Goal: Task Accomplishment & Management: Use online tool/utility

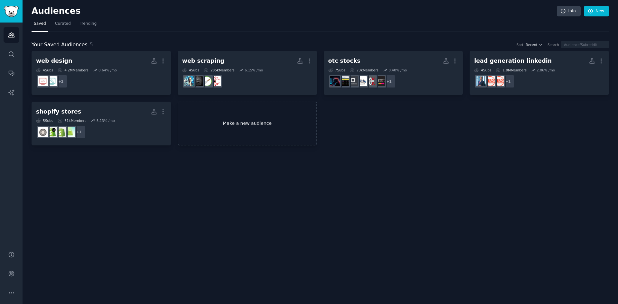
click at [232, 123] on link "Make a new audience" at bounding box center [247, 124] width 139 height 44
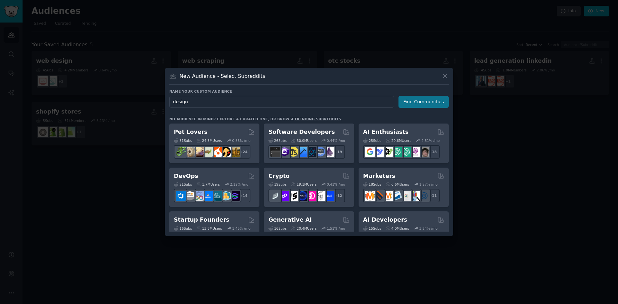
type input "design"
click at [410, 102] on button "Find Communities" at bounding box center [423, 102] width 50 height 12
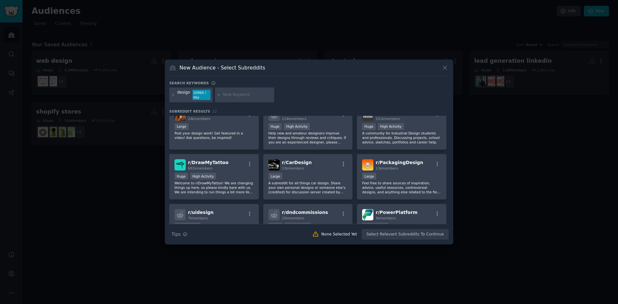
scroll to position [214, 0]
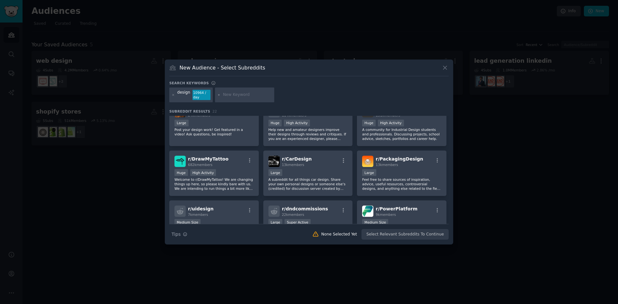
click at [479, 154] on div at bounding box center [309, 152] width 618 height 304
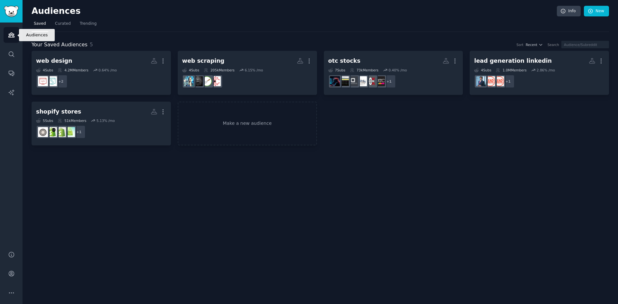
click at [13, 35] on icon "Sidebar" at bounding box center [11, 35] width 7 height 7
click at [543, 46] on icon "button" at bounding box center [540, 44] width 5 height 5
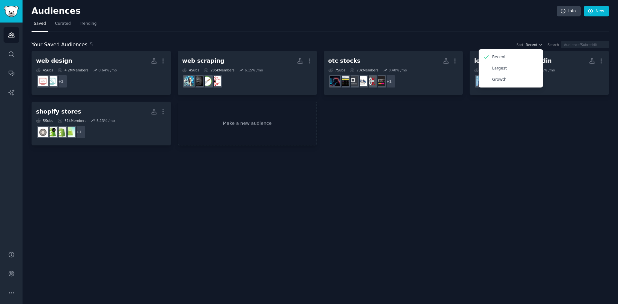
click at [463, 30] on nav "Saved Curated Trending" at bounding box center [320, 25] width 577 height 13
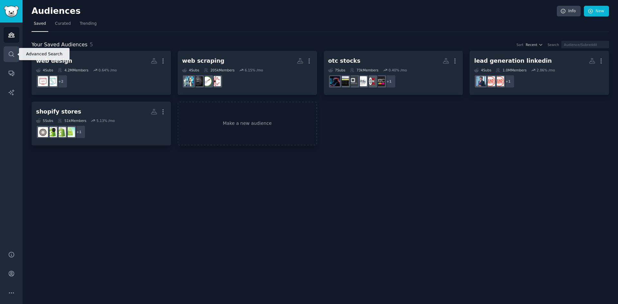
click at [11, 53] on icon "Sidebar" at bounding box center [11, 54] width 7 height 7
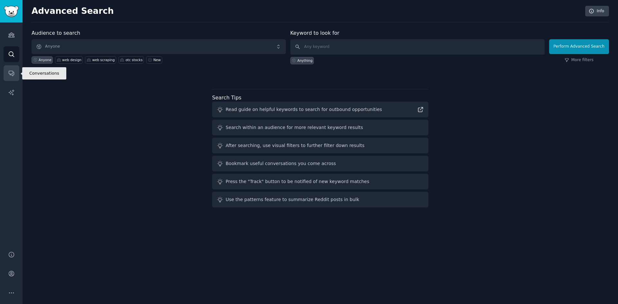
click at [14, 70] on icon "Sidebar" at bounding box center [11, 73] width 7 height 7
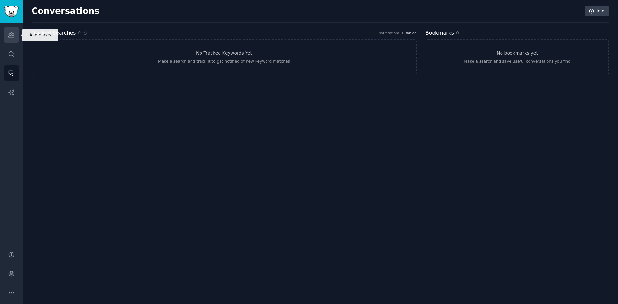
click at [12, 34] on icon "Sidebar" at bounding box center [11, 35] width 6 height 5
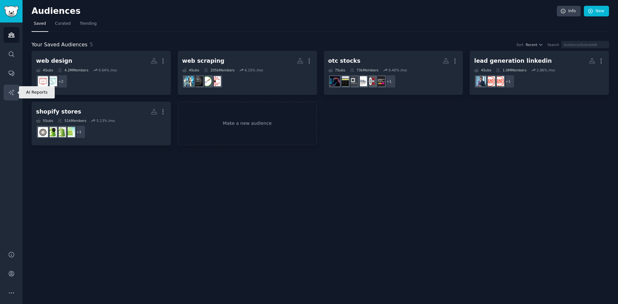
click at [13, 90] on icon "Sidebar" at bounding box center [10, 91] width 5 height 5
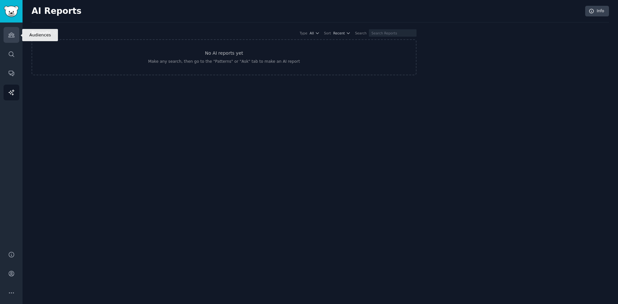
click at [12, 34] on icon "Sidebar" at bounding box center [11, 35] width 6 height 5
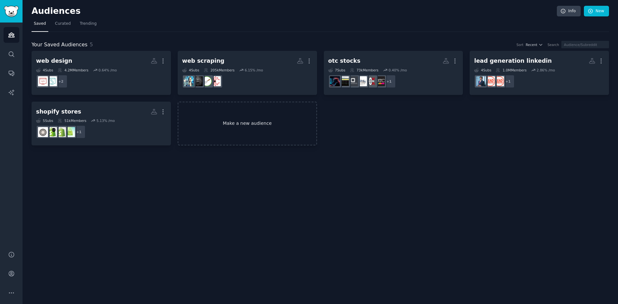
click at [230, 121] on link "Make a new audience" at bounding box center [247, 124] width 139 height 44
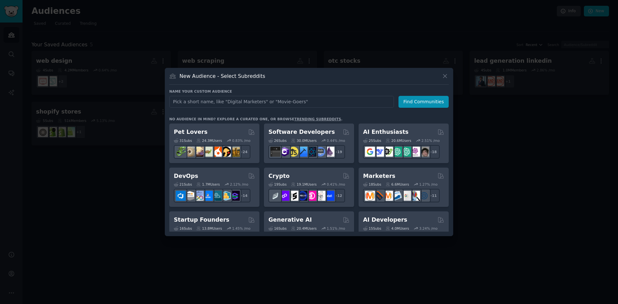
click at [238, 102] on input "text" at bounding box center [281, 102] width 225 height 12
type input "designer"
click at [423, 102] on button "Find Communities" at bounding box center [423, 102] width 50 height 12
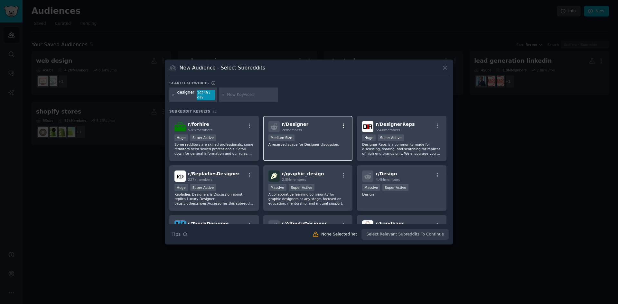
click at [342, 127] on icon "button" at bounding box center [343, 126] width 6 height 6
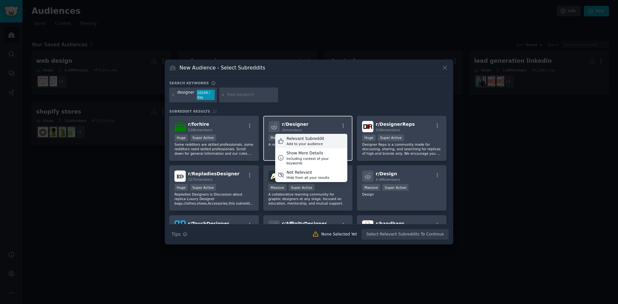
click at [296, 140] on div "Relevant Subreddit" at bounding box center [305, 139] width 38 height 6
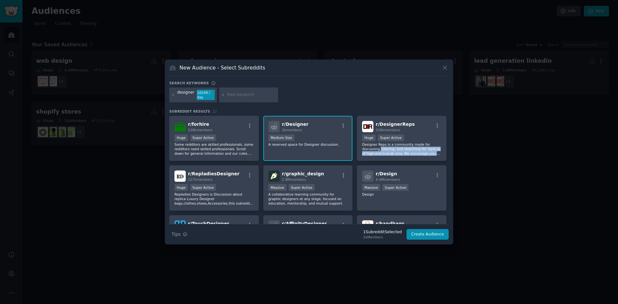
drag, startPoint x: 449, startPoint y: 145, endPoint x: 449, endPoint y: 158, distance: 13.2
click at [449, 158] on div "New Audience - Select Subreddits Search keywords designer 10249 / day Subreddit…" at bounding box center [309, 152] width 288 height 185
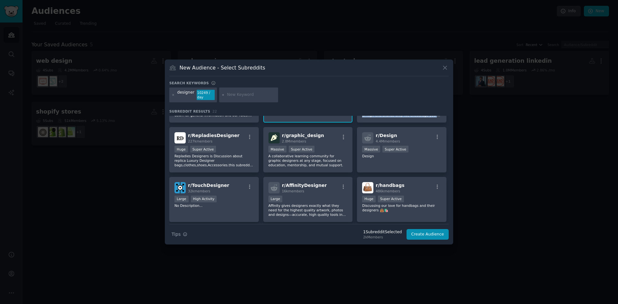
scroll to position [39, 0]
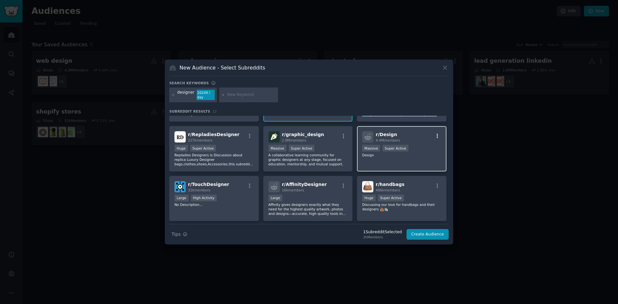
click at [437, 137] on icon "button" at bounding box center [437, 136] width 6 height 6
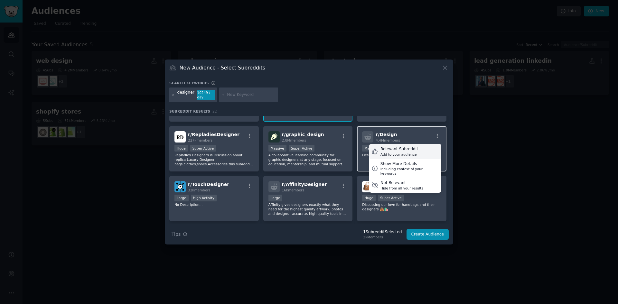
click at [390, 149] on div "Relevant Subreddit" at bounding box center [399, 149] width 38 height 6
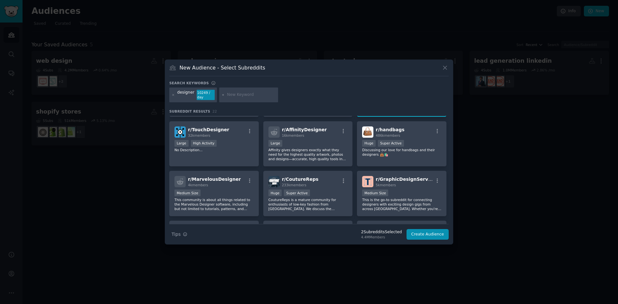
scroll to position [81, 0]
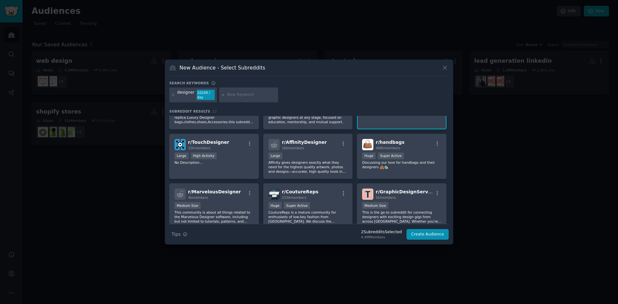
click at [240, 91] on div at bounding box center [248, 95] width 59 height 15
click at [240, 97] on input "text" at bounding box center [251, 95] width 49 height 6
type input "figma"
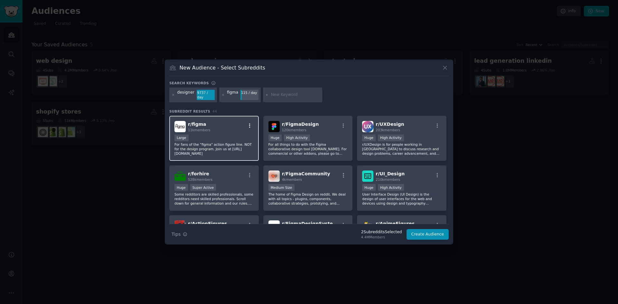
click at [248, 123] on icon "button" at bounding box center [250, 126] width 6 height 6
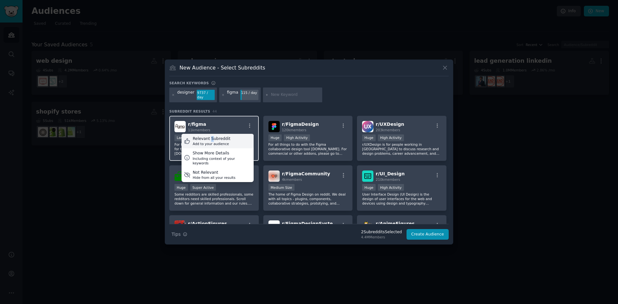
click at [209, 136] on div "Relevant Subreddit" at bounding box center [212, 139] width 38 height 6
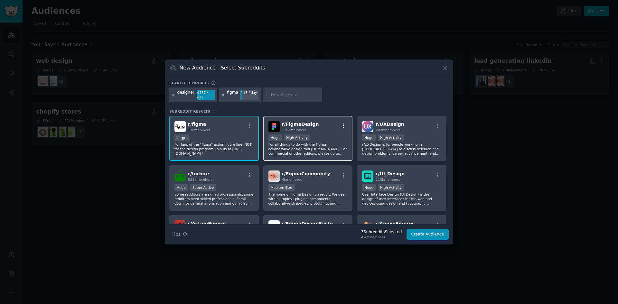
click at [343, 125] on icon "button" at bounding box center [343, 126] width 6 height 6
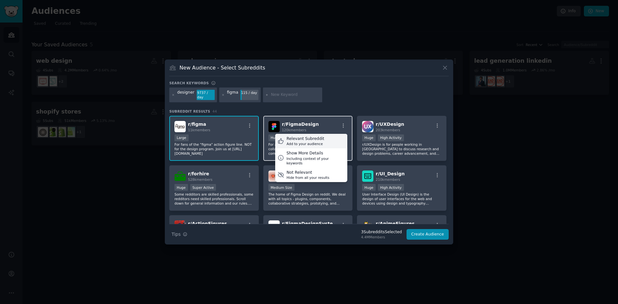
click at [295, 136] on div "Relevant Subreddit" at bounding box center [305, 139] width 38 height 6
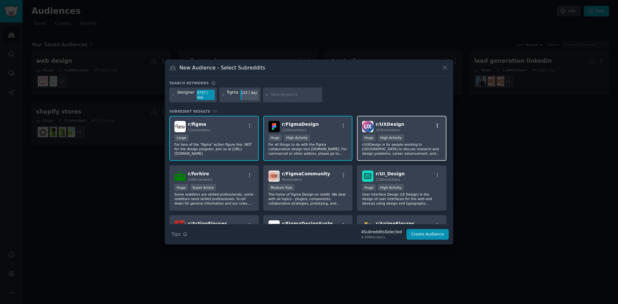
click at [437, 123] on icon "button" at bounding box center [437, 125] width 1 height 5
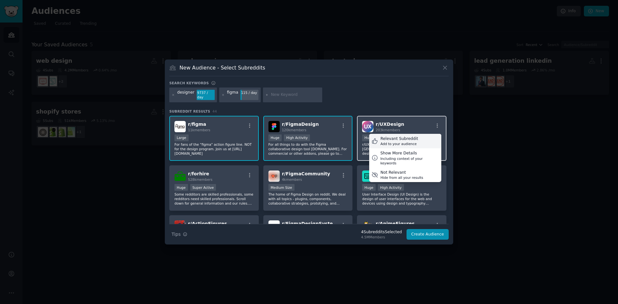
click at [385, 136] on div "Relevant Subreddit" at bounding box center [399, 139] width 38 height 6
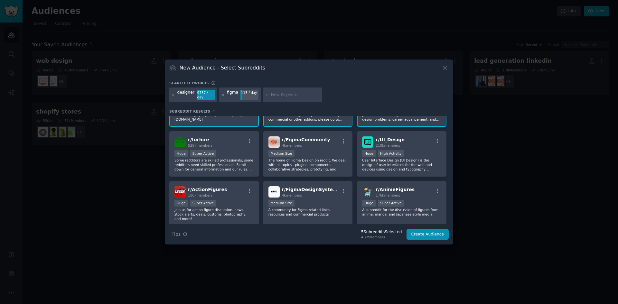
scroll to position [35, 0]
click at [343, 139] on icon "button" at bounding box center [343, 141] width 6 height 6
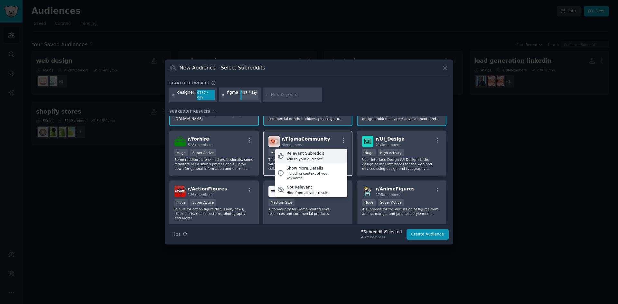
click at [306, 157] on div "Add to your audience" at bounding box center [305, 159] width 38 height 5
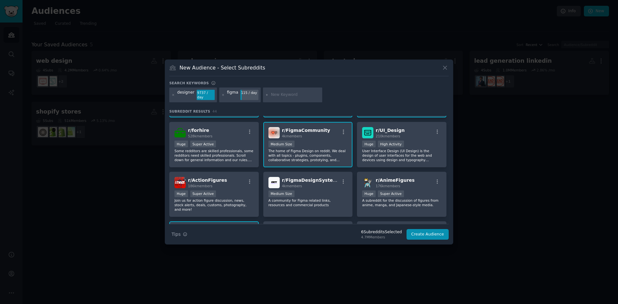
scroll to position [40, 0]
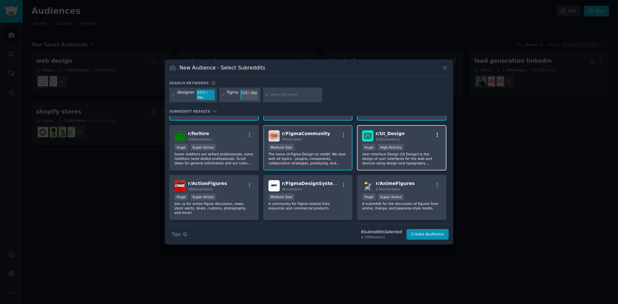
click at [434, 132] on icon "button" at bounding box center [437, 135] width 6 height 6
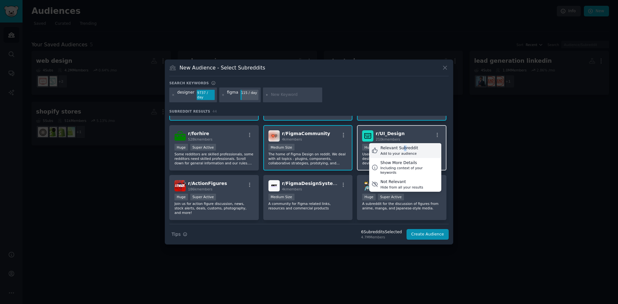
click at [400, 147] on div "Relevant Subreddit" at bounding box center [399, 148] width 38 height 6
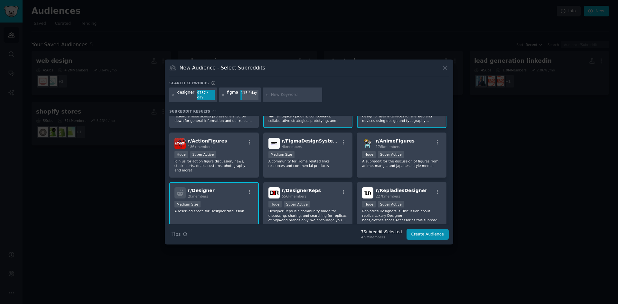
scroll to position [90, 0]
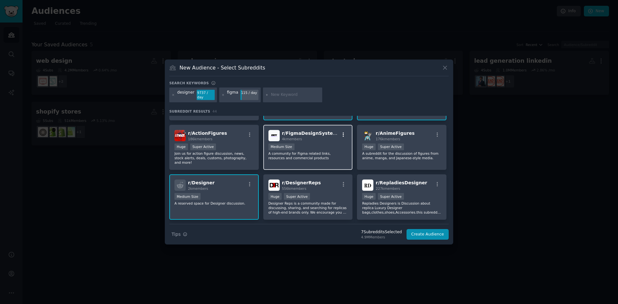
click at [343, 132] on icon "button" at bounding box center [343, 134] width 1 height 5
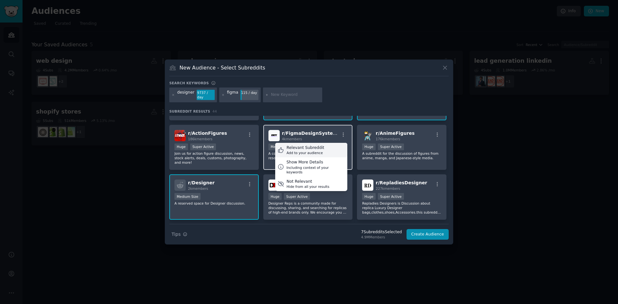
click at [321, 148] on div "Relevant Subreddit Add to your audience" at bounding box center [311, 150] width 72 height 15
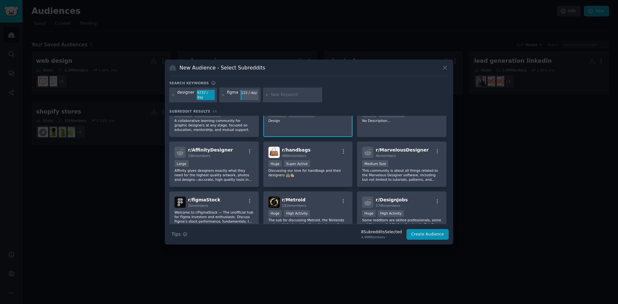
scroll to position [220, 0]
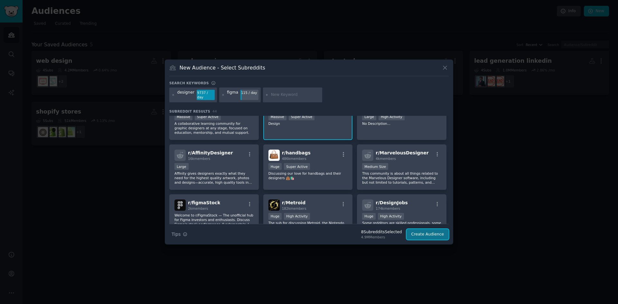
click at [422, 230] on button "Create Audience" at bounding box center [427, 234] width 42 height 11
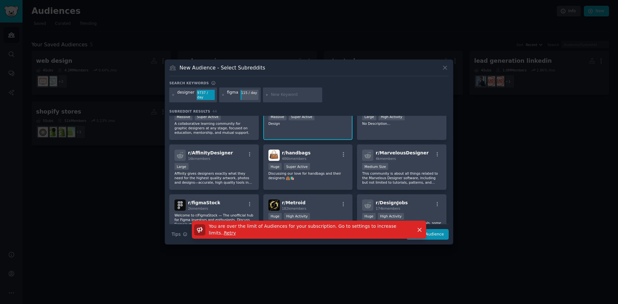
click at [236, 230] on span "Retry" at bounding box center [230, 232] width 12 height 5
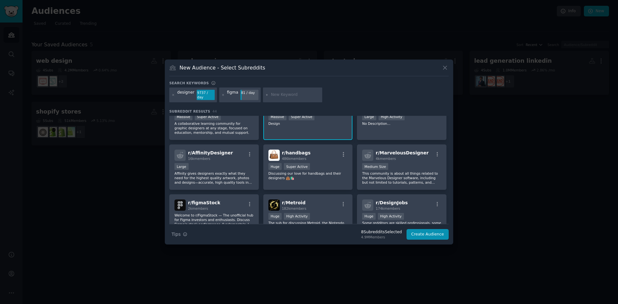
scroll to position [224, 0]
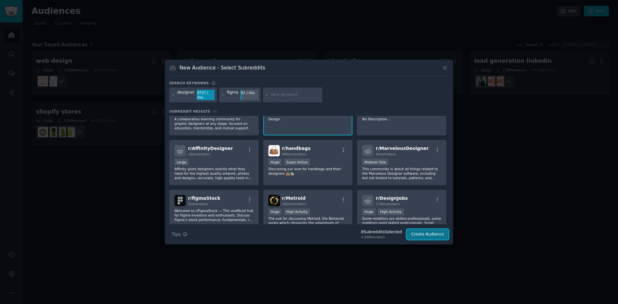
click at [419, 230] on button "Create Audience" at bounding box center [427, 234] width 42 height 11
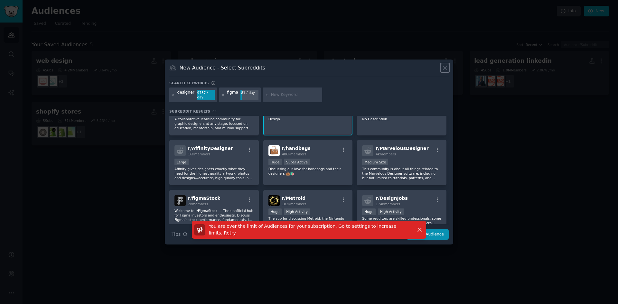
click at [446, 70] on icon at bounding box center [445, 68] width 4 height 4
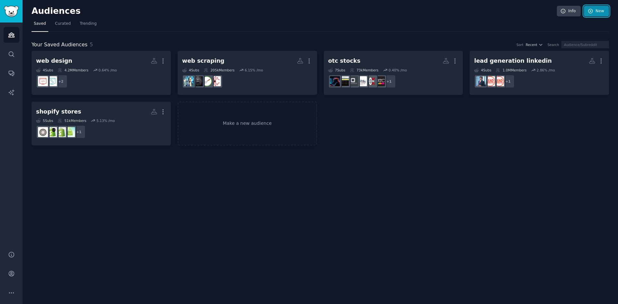
click at [595, 14] on link "New" at bounding box center [596, 11] width 25 height 11
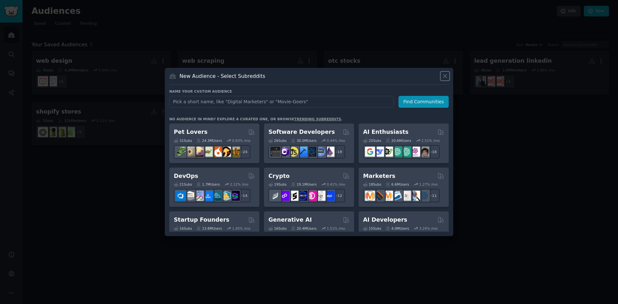
click at [447, 75] on icon at bounding box center [445, 76] width 7 height 7
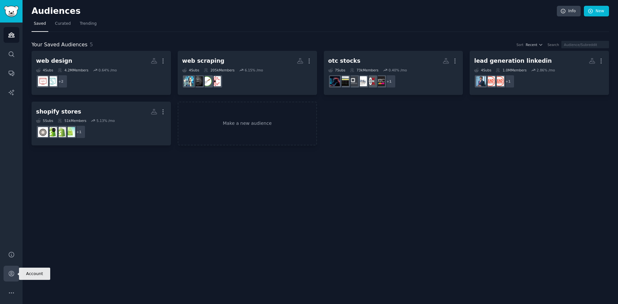
click at [13, 269] on link "Account" at bounding box center [12, 274] width 16 height 16
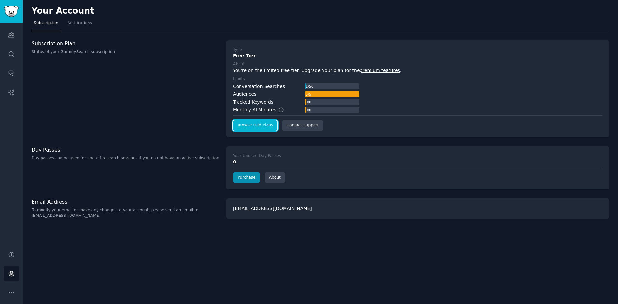
click at [245, 125] on link "Browse Paid Plans" at bounding box center [255, 125] width 44 height 10
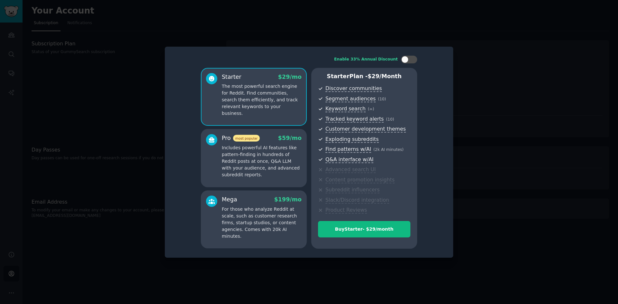
click at [237, 89] on p "The most powerful search engine for Reddit. Find communities, search them effic…" at bounding box center [262, 100] width 80 height 34
click at [350, 227] on div "Buy Starter - $ 29 /month" at bounding box center [364, 229] width 92 height 7
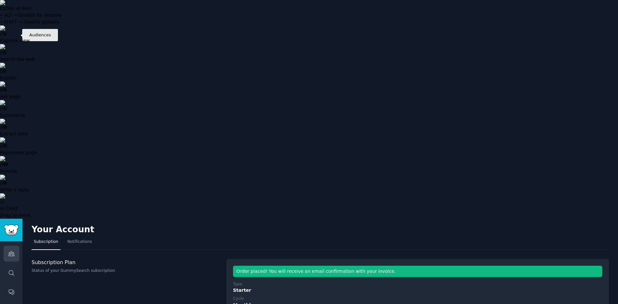
click at [10, 250] on icon "Sidebar" at bounding box center [11, 253] width 7 height 7
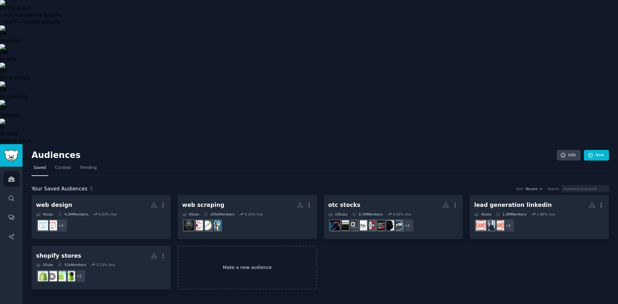
click at [222, 246] on link "Make a new audience" at bounding box center [247, 268] width 139 height 44
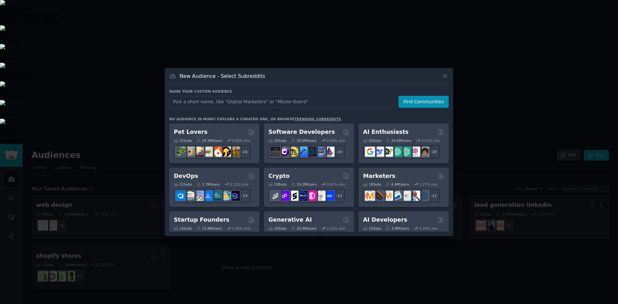
click at [219, 103] on input "text" at bounding box center [281, 102] width 225 height 12
type input "figma"
click at [412, 99] on button "Find Communities" at bounding box center [423, 102] width 50 height 12
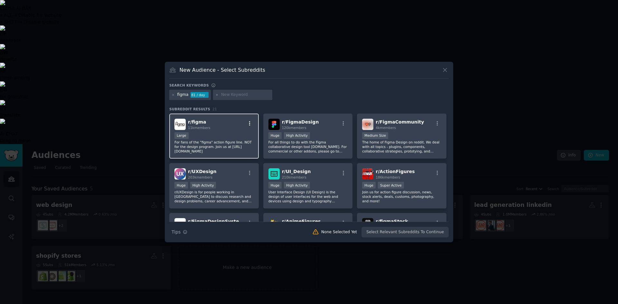
click at [248, 122] on icon "button" at bounding box center [250, 124] width 6 height 6
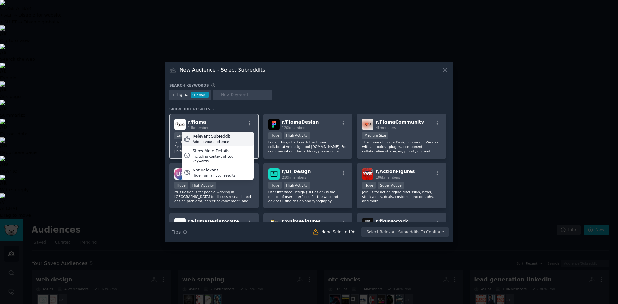
click at [219, 136] on div "Relevant Subreddit" at bounding box center [212, 137] width 38 height 6
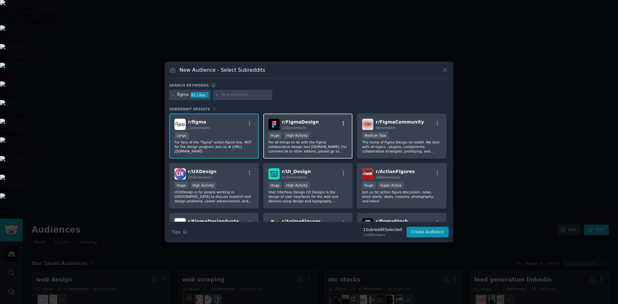
click at [340, 123] on icon "button" at bounding box center [343, 124] width 6 height 6
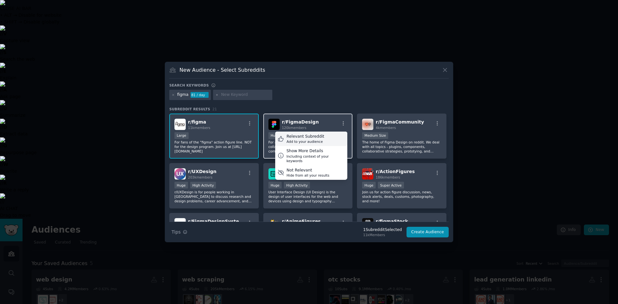
click at [307, 138] on div "Relevant Subreddit" at bounding box center [305, 137] width 38 height 6
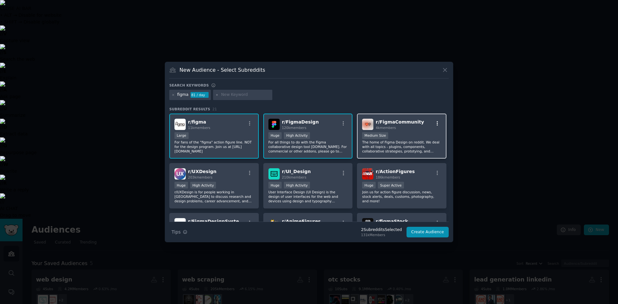
click at [434, 122] on icon "button" at bounding box center [437, 124] width 6 height 6
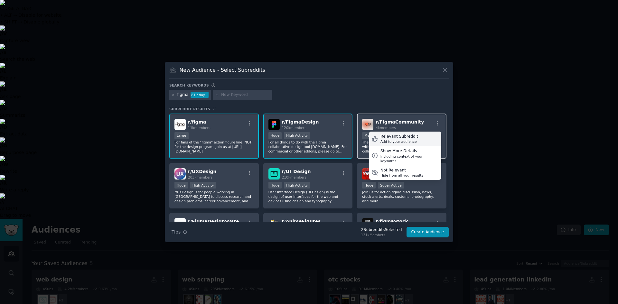
click at [396, 135] on div "Relevant Subreddit" at bounding box center [399, 137] width 38 height 6
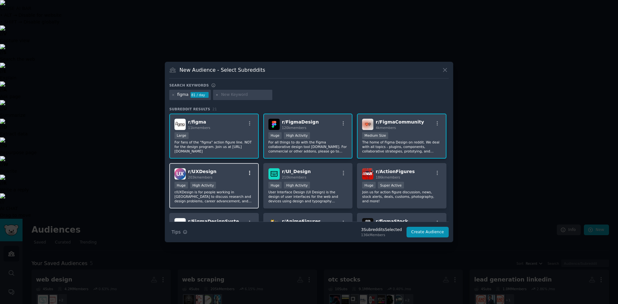
click at [248, 173] on icon "button" at bounding box center [250, 173] width 6 height 6
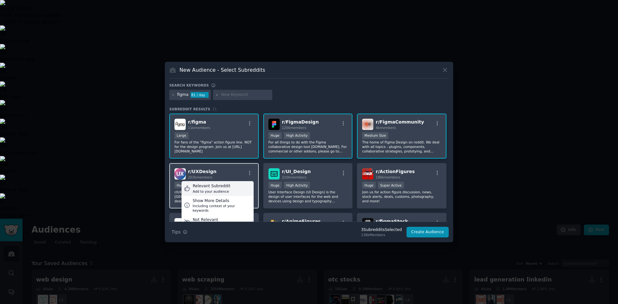
click at [223, 188] on div "Relevant Subreddit" at bounding box center [212, 186] width 38 height 6
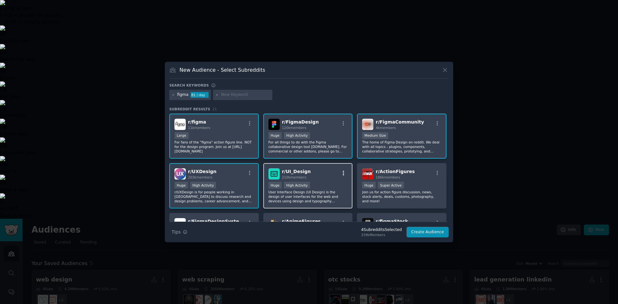
click at [343, 172] on icon "button" at bounding box center [343, 173] width 1 height 5
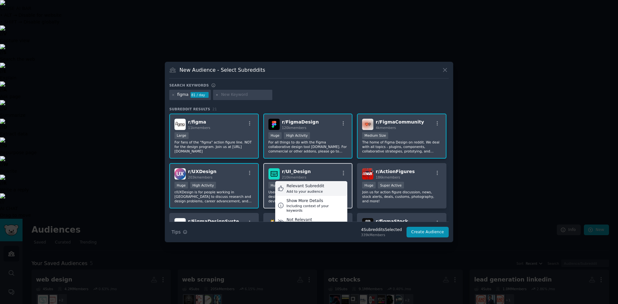
click at [306, 185] on div "Relevant Subreddit" at bounding box center [305, 186] width 38 height 6
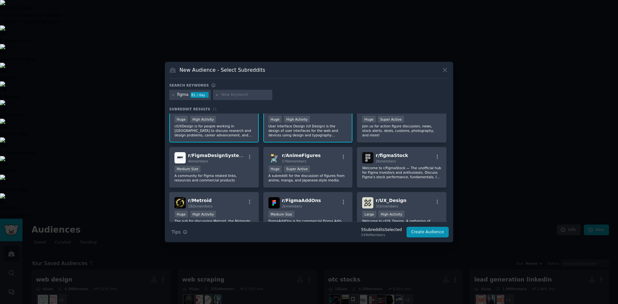
scroll to position [73, 0]
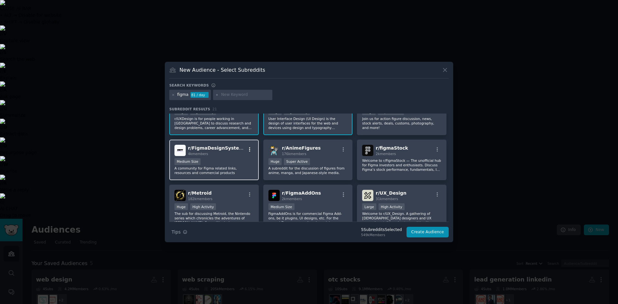
click at [249, 150] on icon "button" at bounding box center [249, 149] width 1 height 5
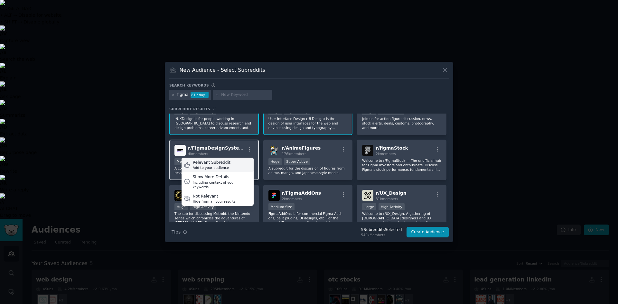
click at [224, 163] on div "Relevant Subreddit" at bounding box center [212, 163] width 38 height 6
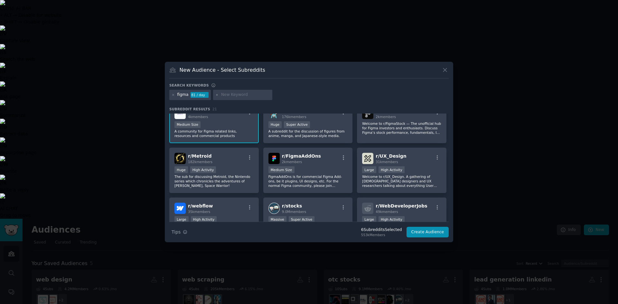
scroll to position [112, 0]
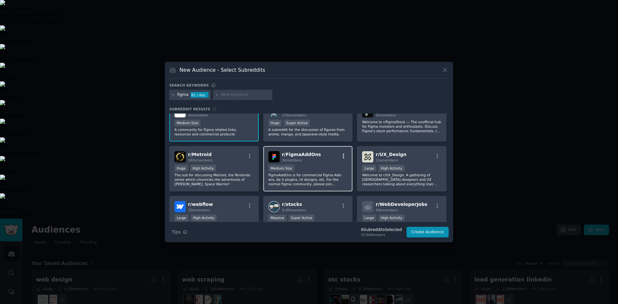
click at [343, 154] on icon "button" at bounding box center [343, 156] width 1 height 5
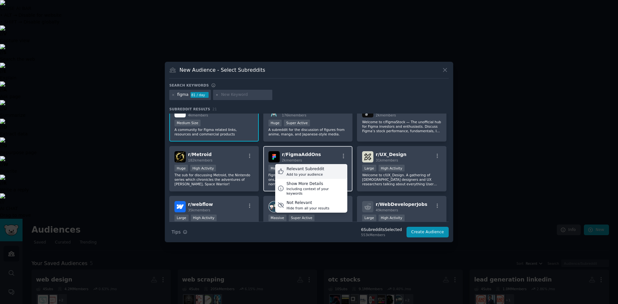
click at [321, 172] on div "Relevant Subreddit Add to your audience" at bounding box center [311, 171] width 72 height 15
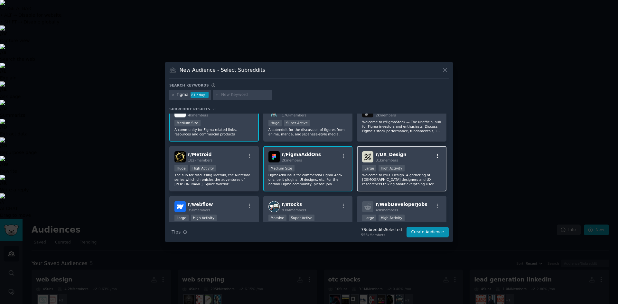
click at [435, 155] on icon "button" at bounding box center [437, 156] width 6 height 6
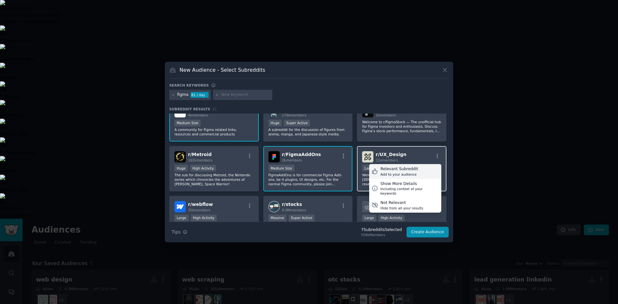
click at [412, 172] on div "Relevant Subreddit Add to your audience" at bounding box center [405, 171] width 72 height 15
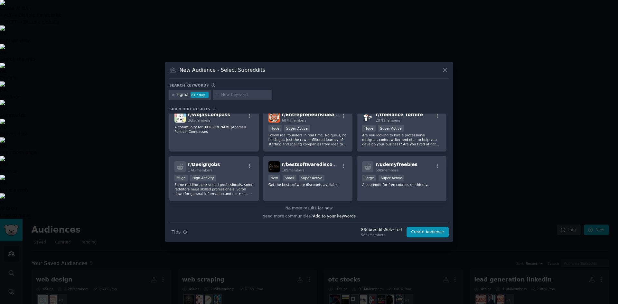
scroll to position [253, 0]
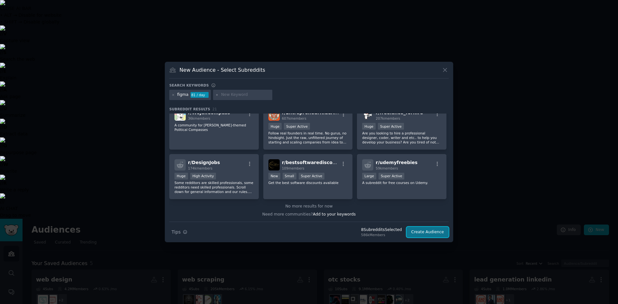
click at [430, 233] on button "Create Audience" at bounding box center [427, 232] width 42 height 11
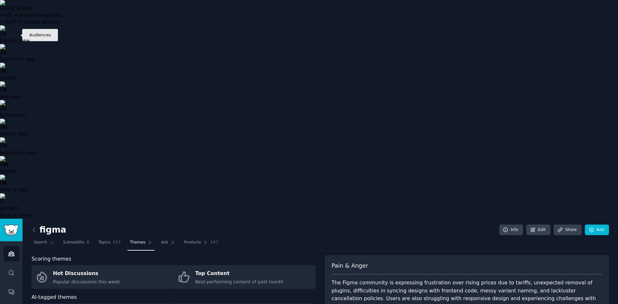
click at [10, 250] on icon "Sidebar" at bounding box center [11, 253] width 7 height 7
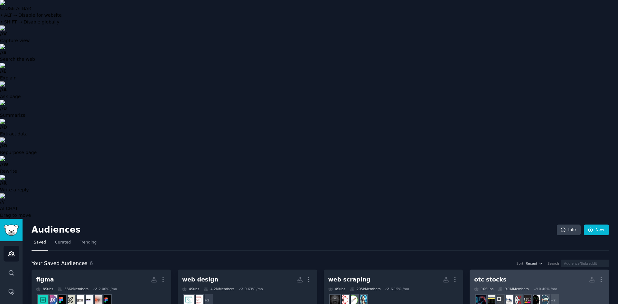
click at [498, 274] on h2 "otc stocks More" at bounding box center [539, 279] width 130 height 11
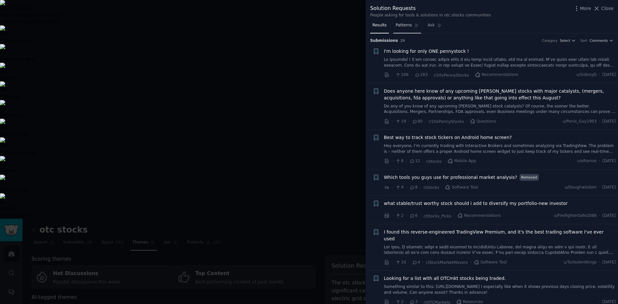
click at [399, 26] on span "Patterns" at bounding box center [403, 26] width 16 height 6
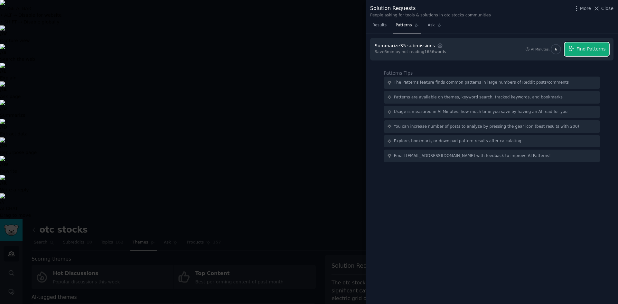
drag, startPoint x: 591, startPoint y: 48, endPoint x: 582, endPoint y: 57, distance: 12.8
click at [591, 48] on span "Find Patterns" at bounding box center [590, 49] width 29 height 7
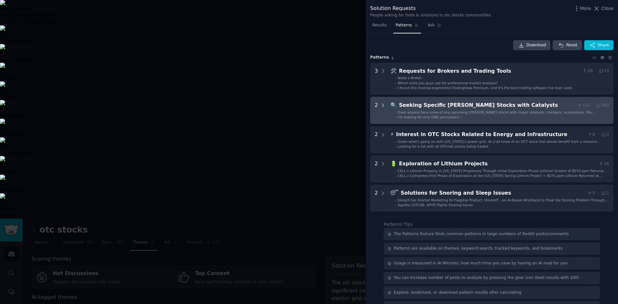
click at [385, 106] on icon at bounding box center [383, 106] width 6 height 6
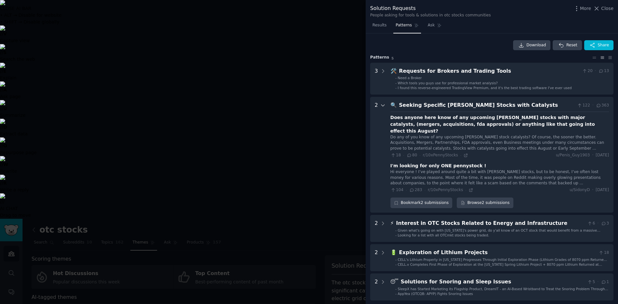
click at [383, 104] on icon at bounding box center [383, 106] width 6 height 6
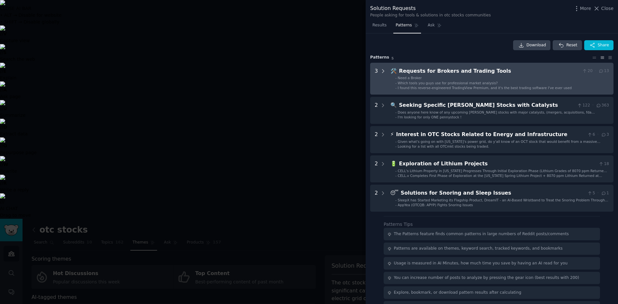
click at [381, 69] on icon at bounding box center [383, 71] width 6 height 6
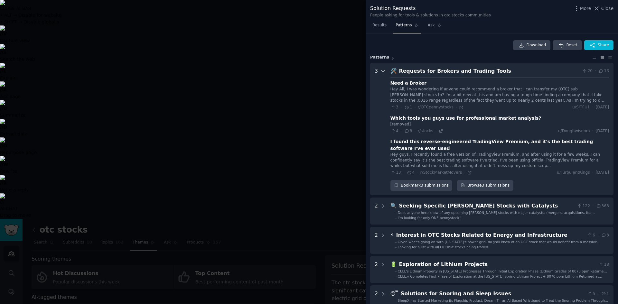
scroll to position [29, 0]
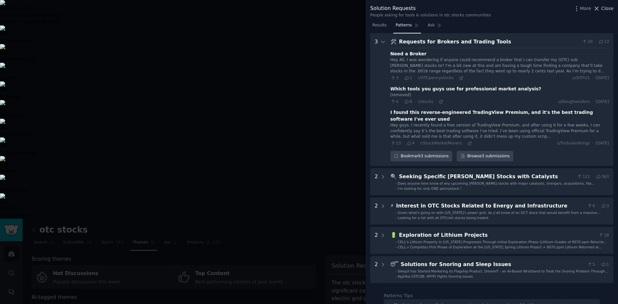
click at [600, 10] on icon at bounding box center [596, 8] width 7 height 7
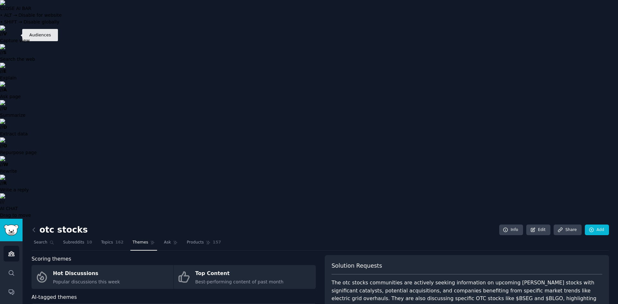
click at [16, 246] on link "Audiences" at bounding box center [12, 254] width 16 height 16
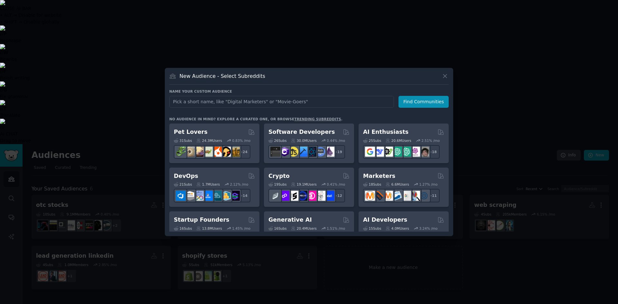
click at [323, 102] on input "text" at bounding box center [281, 102] width 225 height 12
type input "investors"
click at [417, 102] on button "Find Communities" at bounding box center [423, 102] width 50 height 12
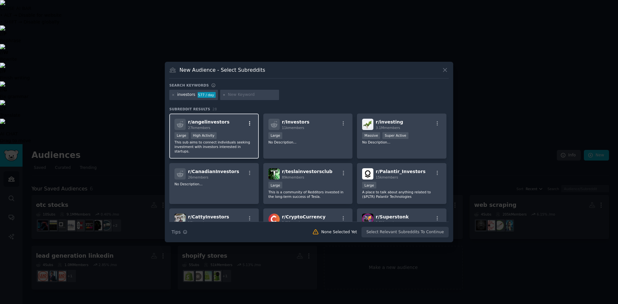
click at [247, 123] on icon "button" at bounding box center [250, 124] width 6 height 6
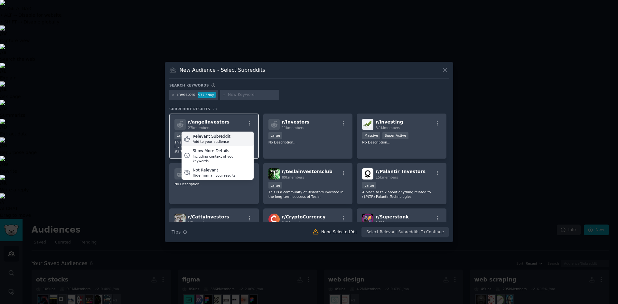
click at [217, 137] on div "Relevant Subreddit" at bounding box center [212, 137] width 38 height 6
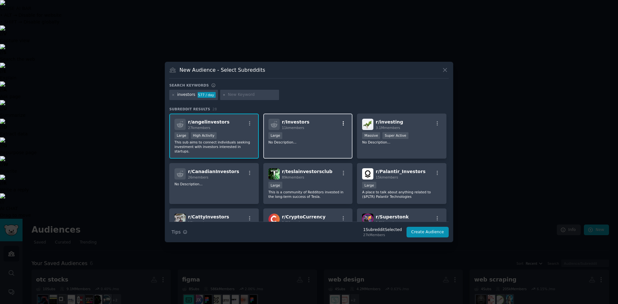
click at [341, 124] on icon "button" at bounding box center [343, 124] width 6 height 6
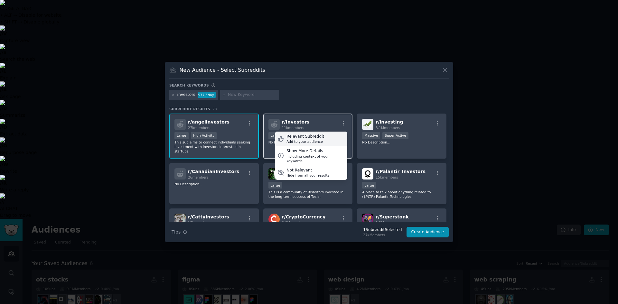
click at [307, 138] on div "Relevant Subreddit" at bounding box center [305, 137] width 38 height 6
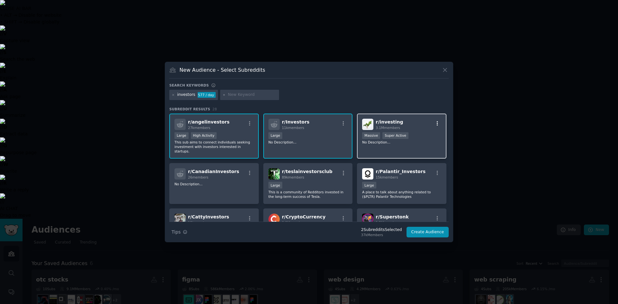
click at [437, 122] on icon "button" at bounding box center [437, 124] width 6 height 6
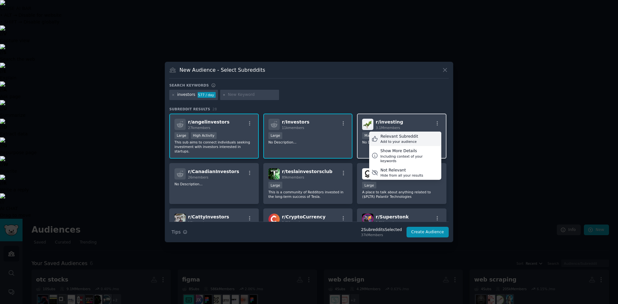
click at [406, 138] on div "Relevant Subreddit" at bounding box center [399, 137] width 38 height 6
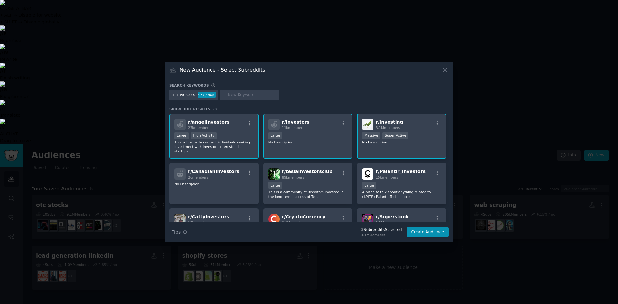
click at [237, 94] on input "text" at bounding box center [252, 95] width 49 height 6
type input "stock"
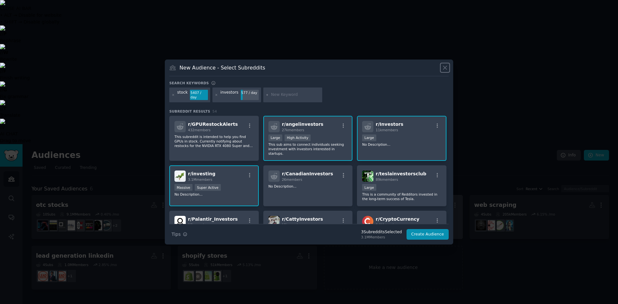
drag, startPoint x: 443, startPoint y: 71, endPoint x: 442, endPoint y: 80, distance: 9.0
click at [442, 71] on icon at bounding box center [445, 67] width 7 height 7
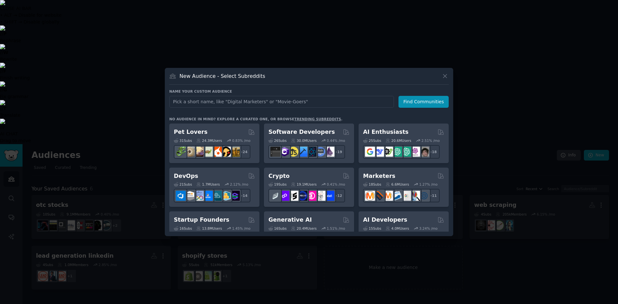
click at [298, 101] on input "text" at bounding box center [281, 102] width 225 height 12
type input "stock investor"
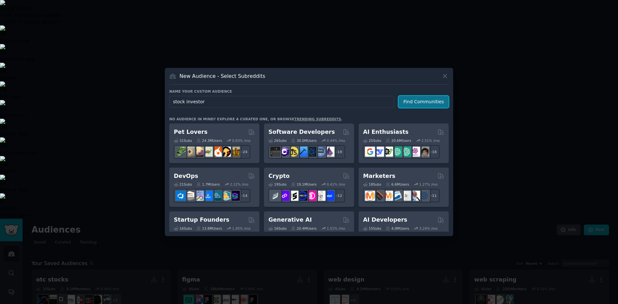
click at [418, 101] on button "Find Communities" at bounding box center [423, 102] width 50 height 12
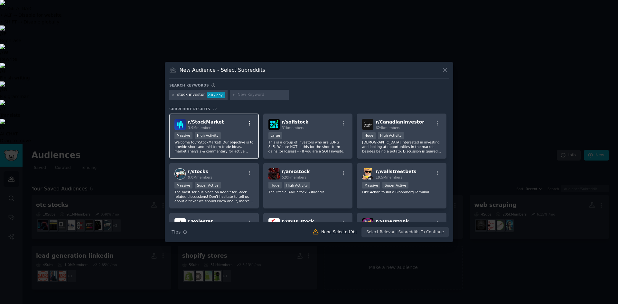
click at [249, 122] on icon "button" at bounding box center [249, 123] width 1 height 5
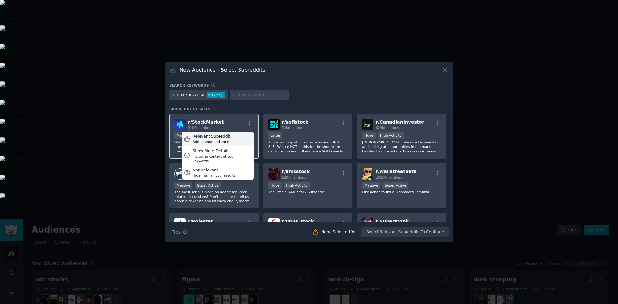
click at [218, 136] on div "Relevant Subreddit" at bounding box center [212, 137] width 38 height 6
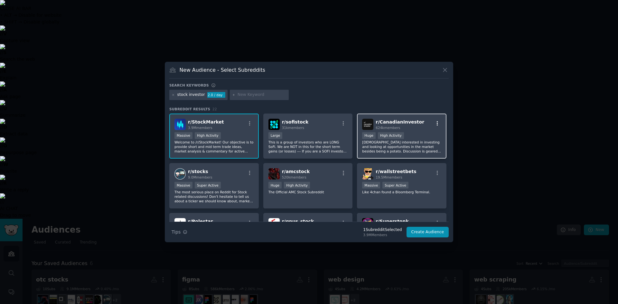
click at [437, 122] on icon "button" at bounding box center [437, 123] width 1 height 5
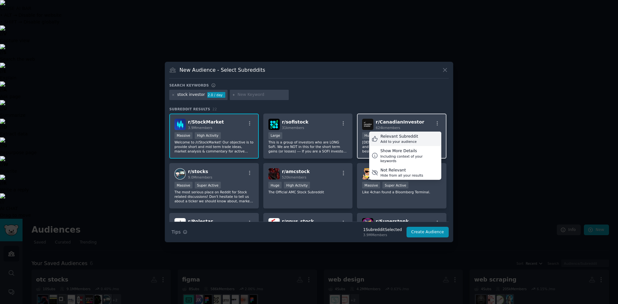
click at [405, 137] on div "Relevant Subreddit" at bounding box center [399, 137] width 38 height 6
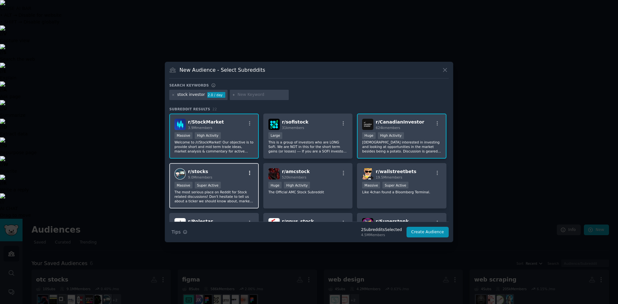
click at [248, 174] on icon "button" at bounding box center [250, 173] width 6 height 6
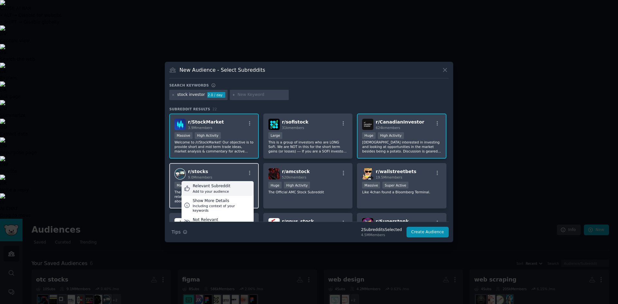
click at [228, 187] on div "Relevant Subreddit Add to your audience" at bounding box center [217, 188] width 72 height 15
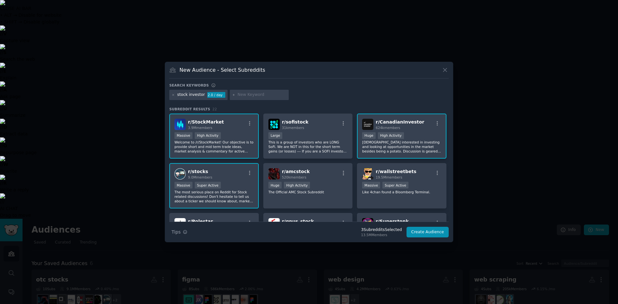
drag, startPoint x: 446, startPoint y: 161, endPoint x: 446, endPoint y: 172, distance: 10.9
click at [446, 172] on div "r/ StockMarket 3.9M members Massive High Activity Welcome to /r/StockMarket! Ou…" at bounding box center [308, 211] width 279 height 194
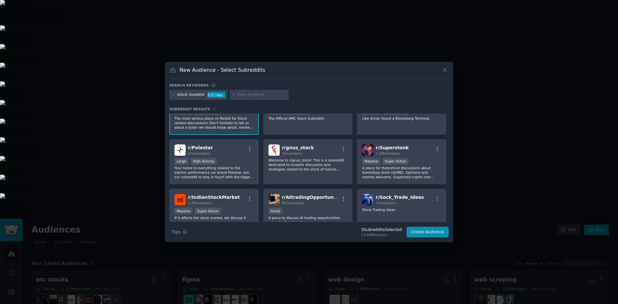
scroll to position [74, 0]
click at [341, 149] on icon "button" at bounding box center [343, 149] width 6 height 6
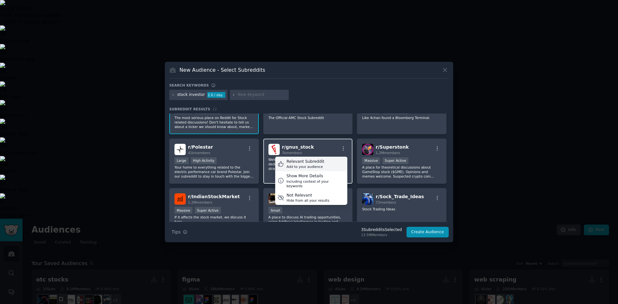
drag, startPoint x: 311, startPoint y: 162, endPoint x: 315, endPoint y: 163, distance: 4.2
click at [312, 162] on div "Relevant Subreddit" at bounding box center [305, 162] width 38 height 6
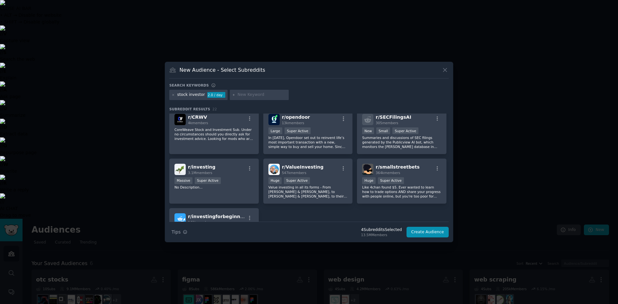
scroll to position [255, 0]
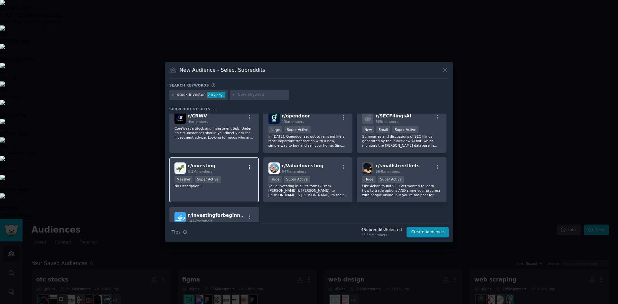
click at [247, 167] on icon "button" at bounding box center [250, 167] width 6 height 6
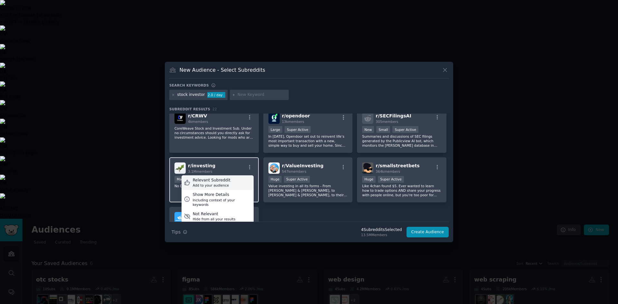
click at [226, 182] on div "Relevant Subreddit Add to your audience" at bounding box center [217, 182] width 72 height 15
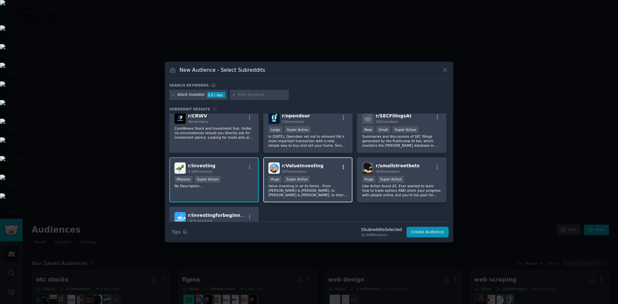
click at [341, 166] on icon "button" at bounding box center [343, 167] width 6 height 6
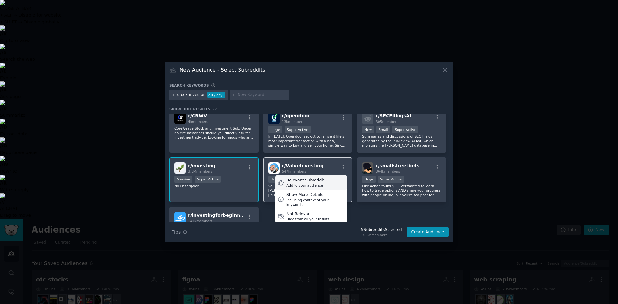
click at [318, 179] on div "Relevant Subreddit" at bounding box center [305, 181] width 38 height 6
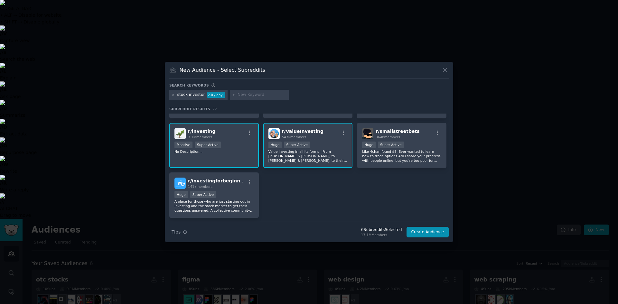
scroll to position [291, 0]
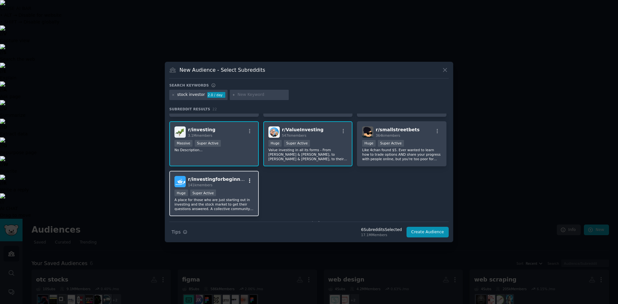
click at [246, 179] on button "button" at bounding box center [250, 181] width 8 height 6
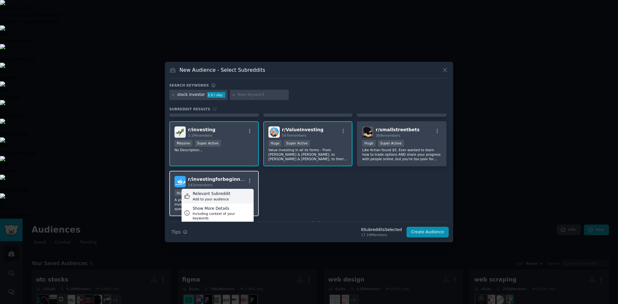
click at [219, 193] on div "Relevant Subreddit" at bounding box center [212, 194] width 38 height 6
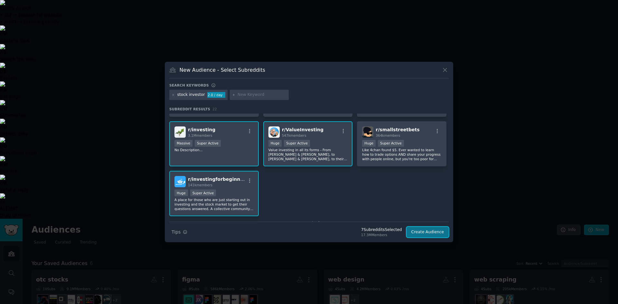
click at [425, 234] on button "Create Audience" at bounding box center [427, 232] width 42 height 11
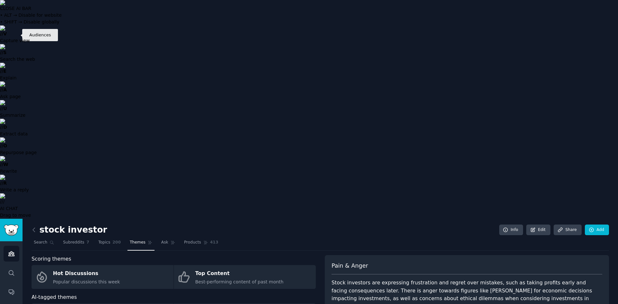
click at [12, 250] on icon "Sidebar" at bounding box center [11, 253] width 7 height 7
